Goal: Check status

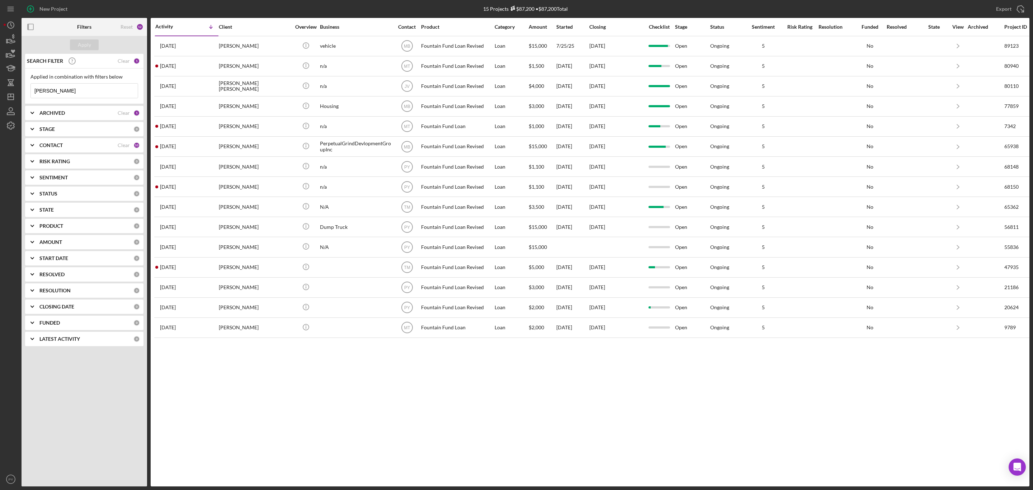
click at [91, 95] on input "[PERSON_NAME]" at bounding box center [84, 91] width 107 height 14
type input "t"
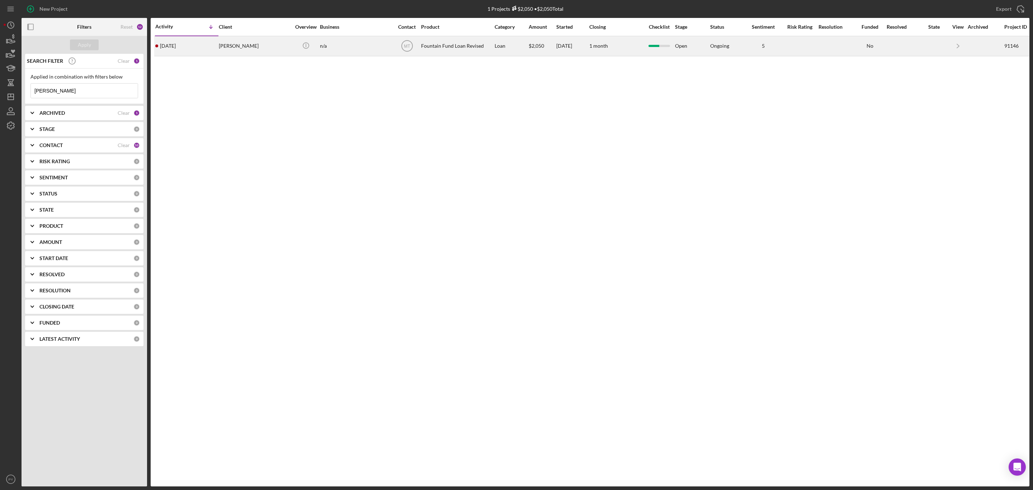
type input "[PERSON_NAME]"
click at [239, 42] on div "[PERSON_NAME]" at bounding box center [255, 46] width 72 height 19
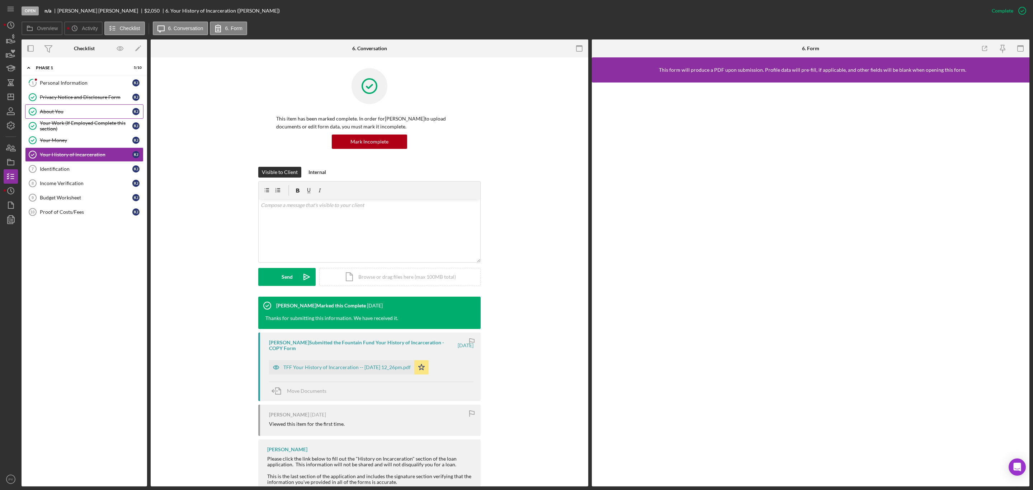
click at [69, 105] on link "About You About You K J" at bounding box center [84, 111] width 118 height 14
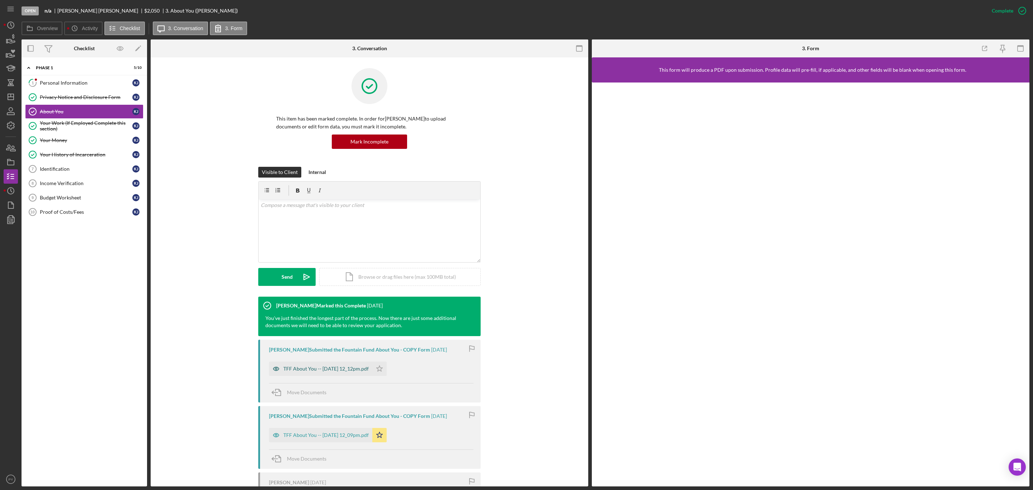
click at [329, 365] on div "TFF About You -- [DATE] 12_12pm.pdf" at bounding box center [320, 369] width 103 height 14
